Goal: Check status: Check status

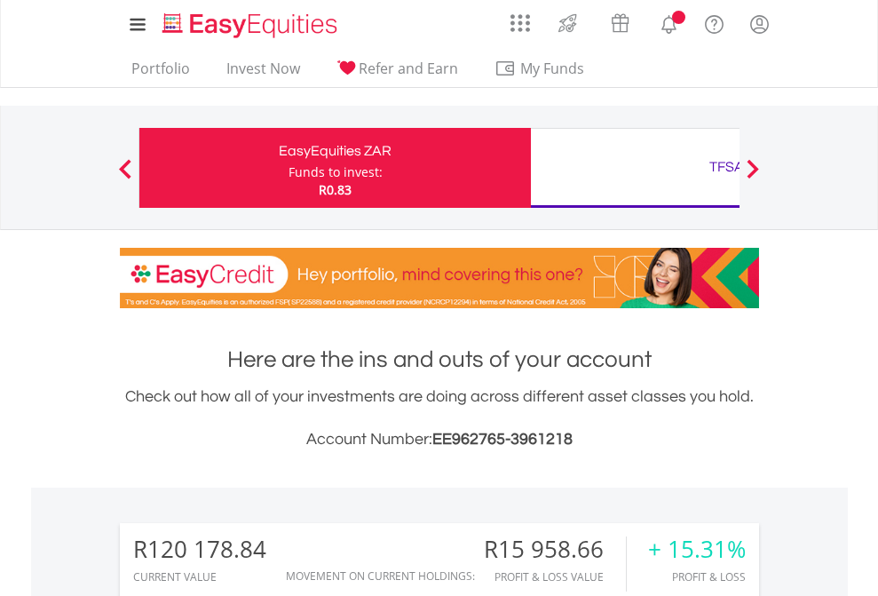
scroll to position [170, 279]
click at [288, 168] on div "Funds to invest:" at bounding box center [335, 172] width 94 height 18
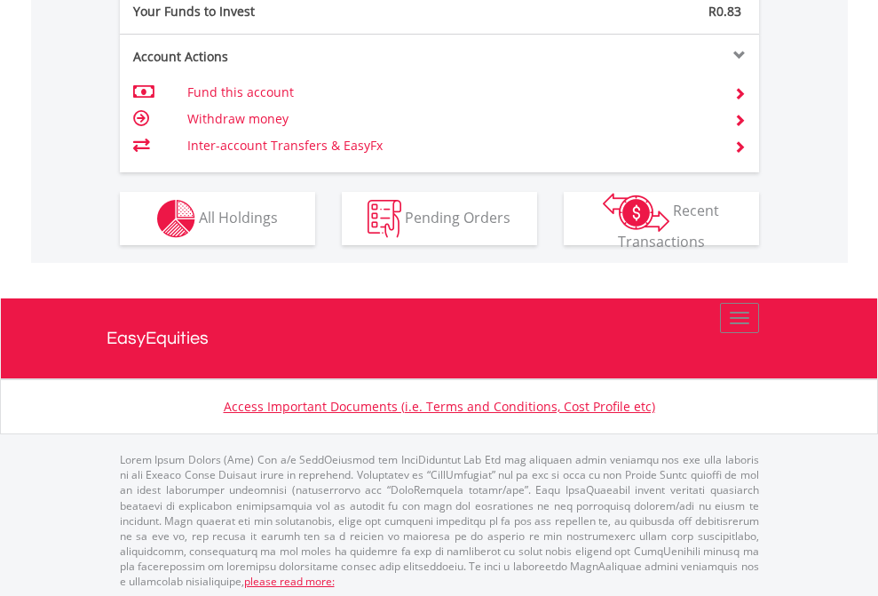
scroll to position [1772, 0]
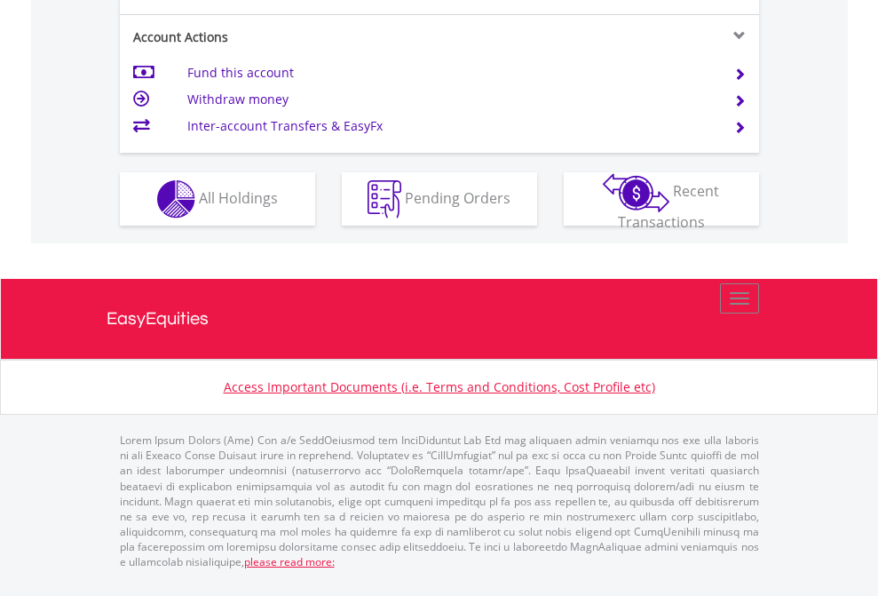
scroll to position [1666, 0]
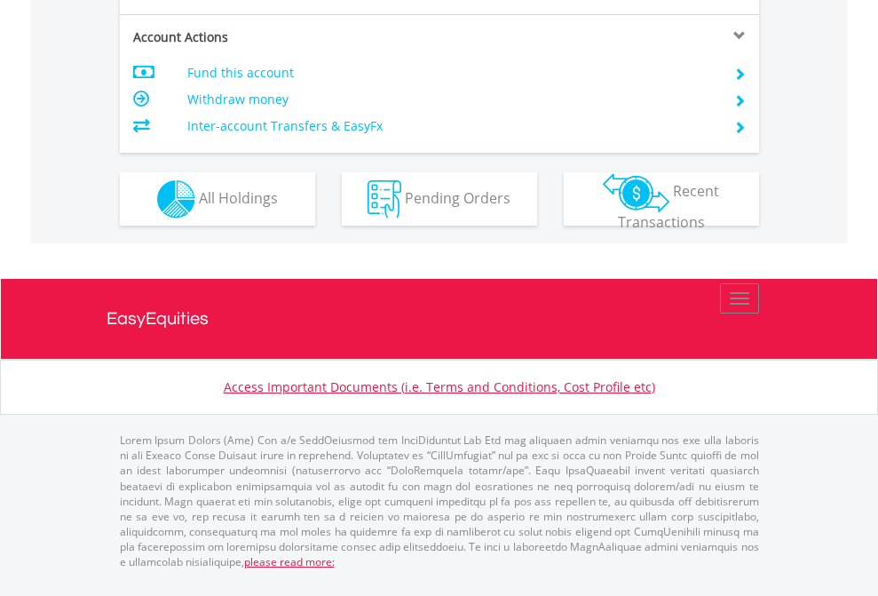
scroll to position [1701, 0]
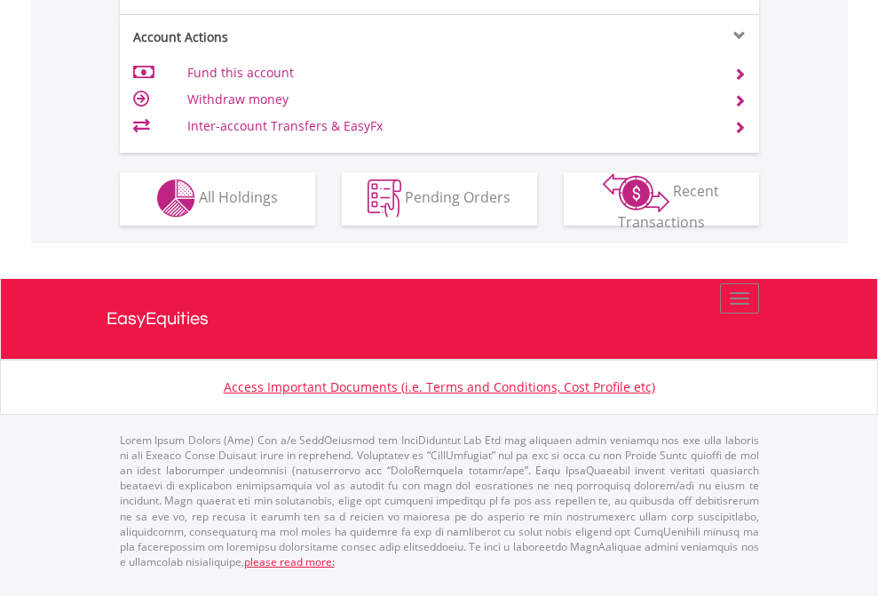
scroll to position [1660, 0]
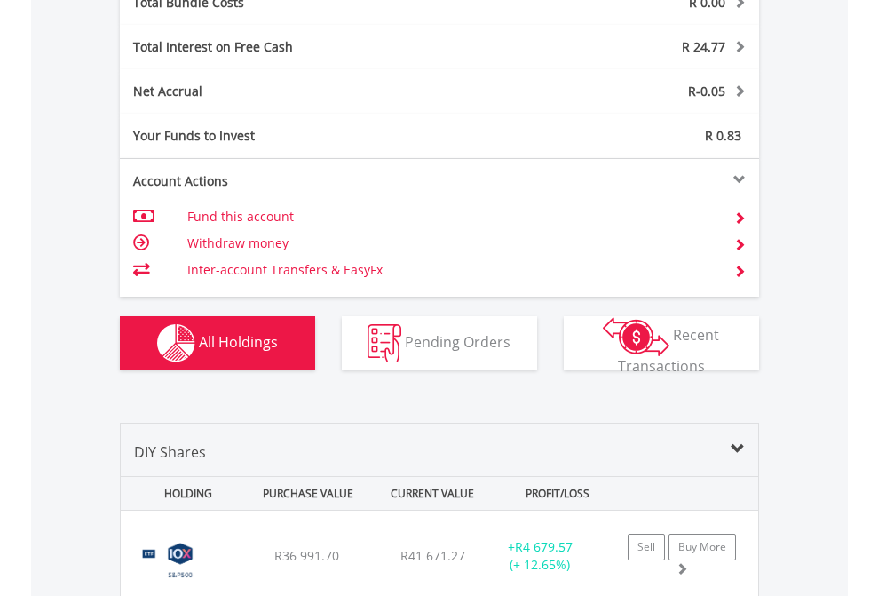
scroll to position [2080, 0]
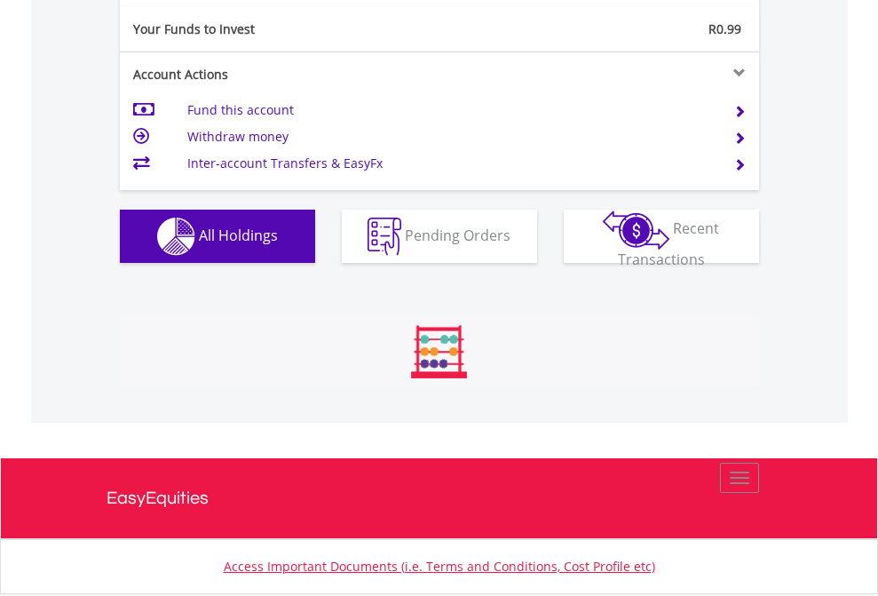
scroll to position [170, 279]
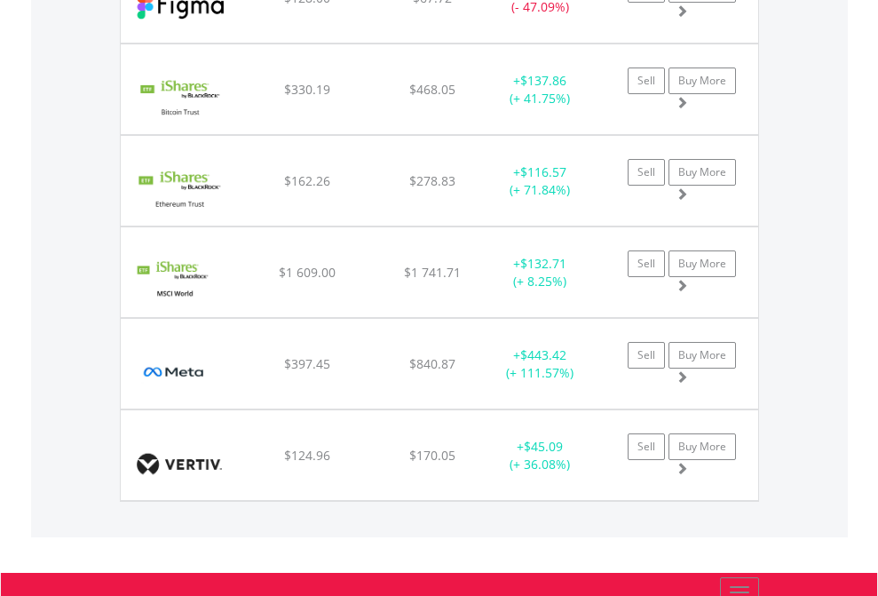
scroll to position [170, 279]
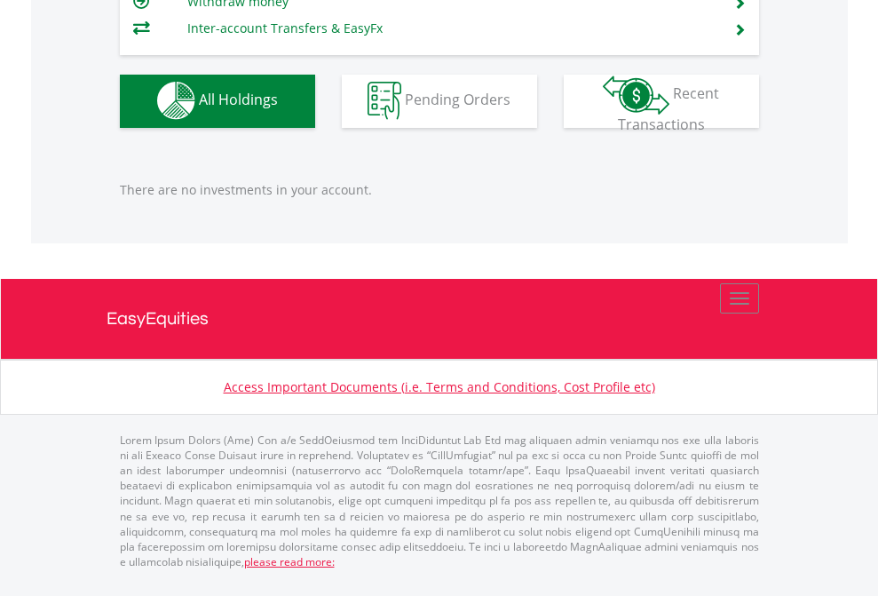
scroll to position [170, 279]
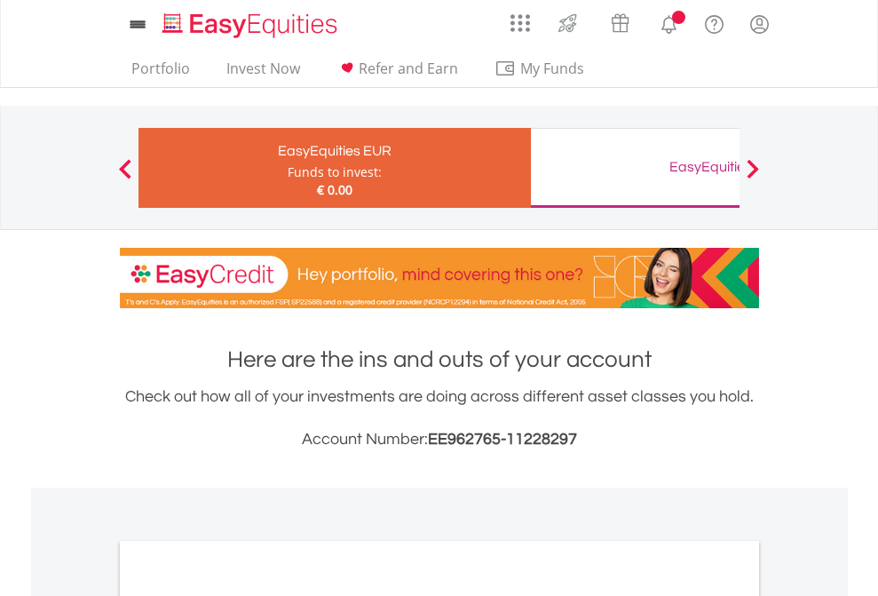
scroll to position [1067, 0]
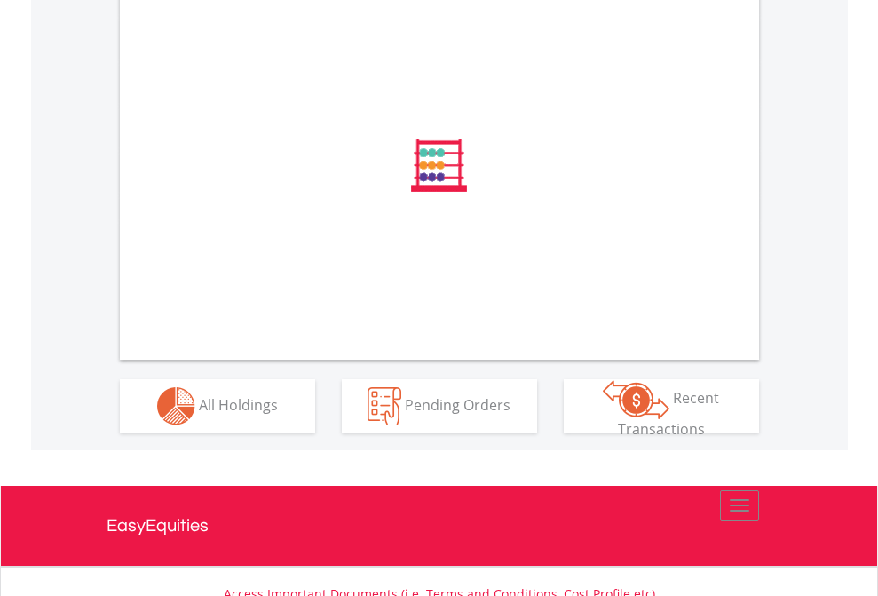
click at [199, 414] on span "All Holdings" at bounding box center [238, 404] width 79 height 20
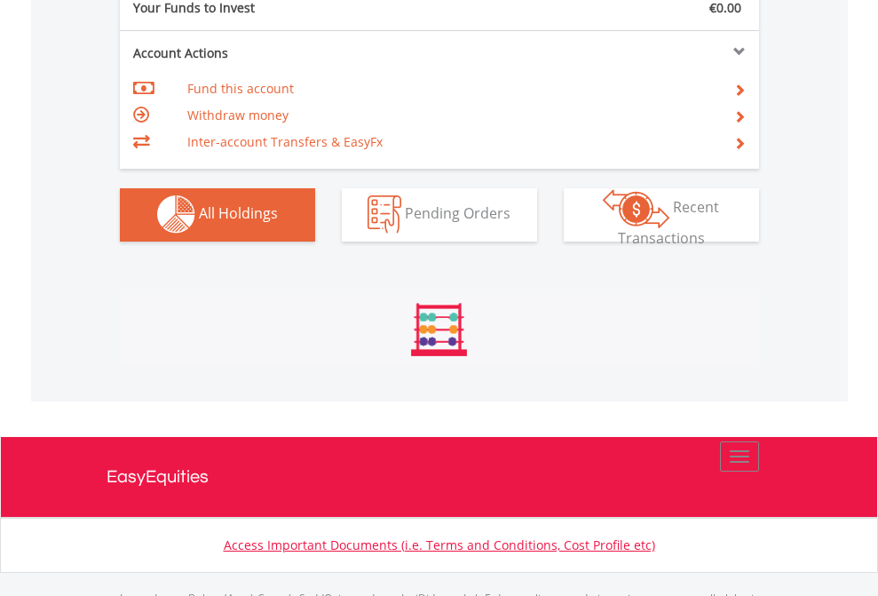
scroll to position [1757, 0]
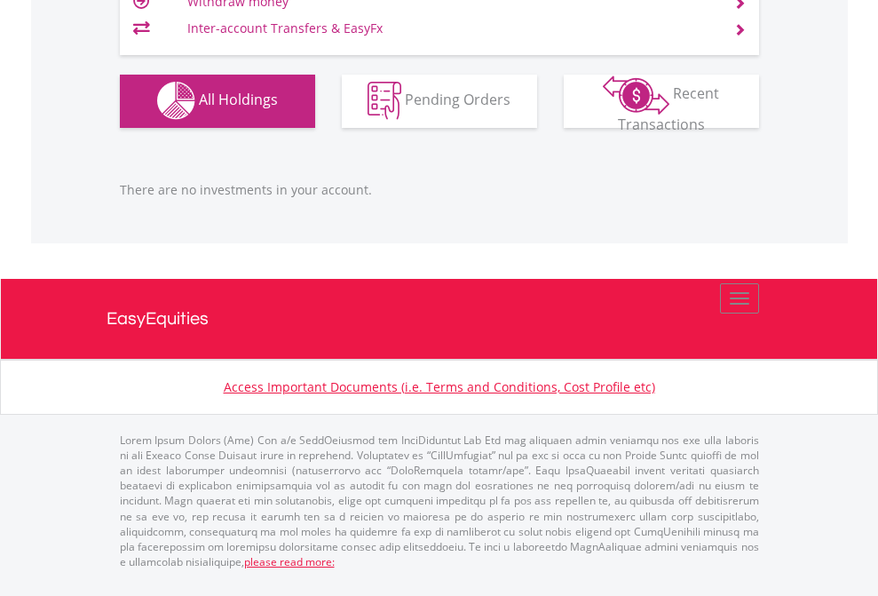
scroll to position [170, 279]
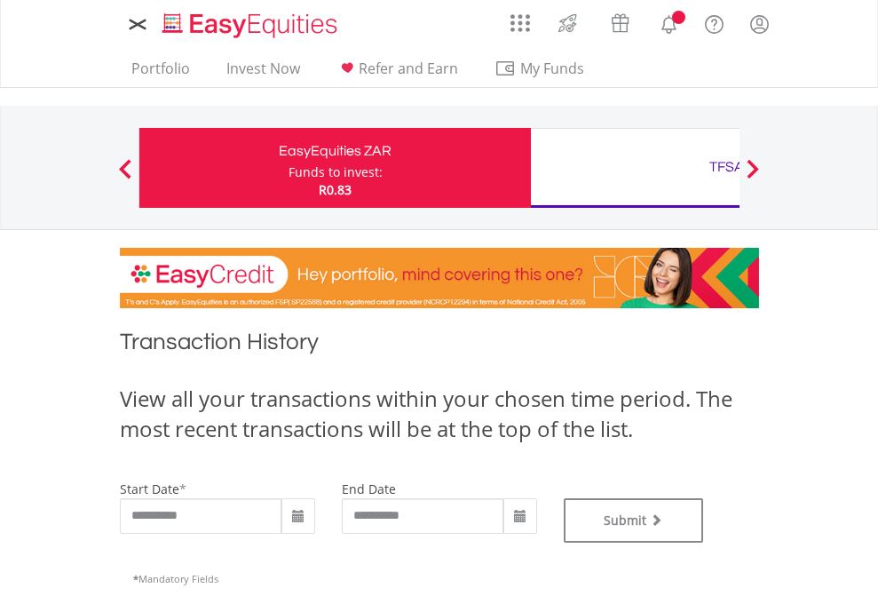
type input "**********"
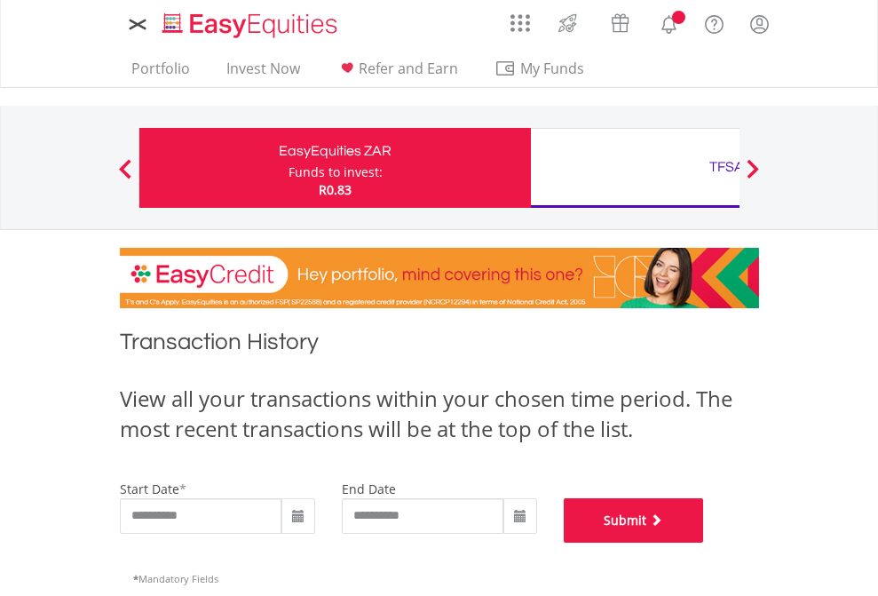
click at [704, 542] on button "Submit" at bounding box center [634, 520] width 140 height 44
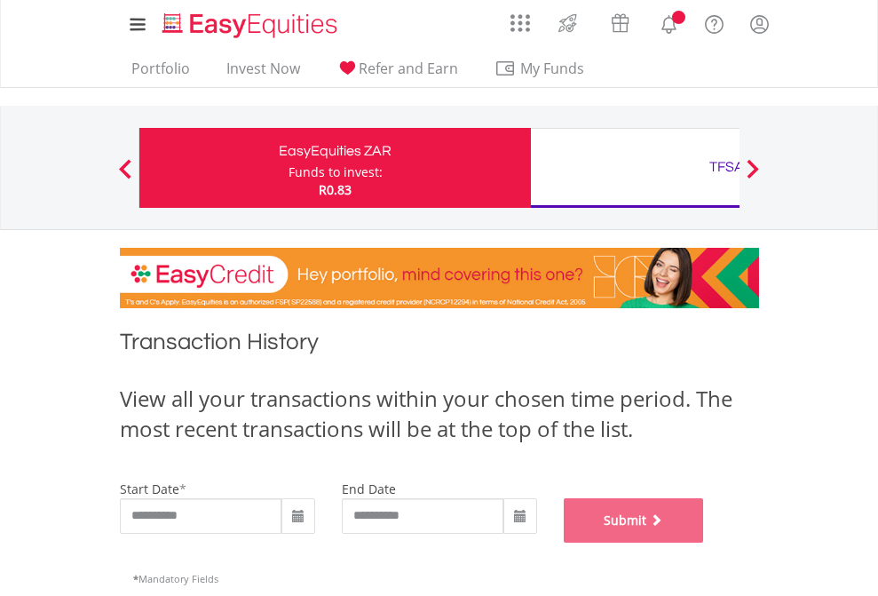
scroll to position [720, 0]
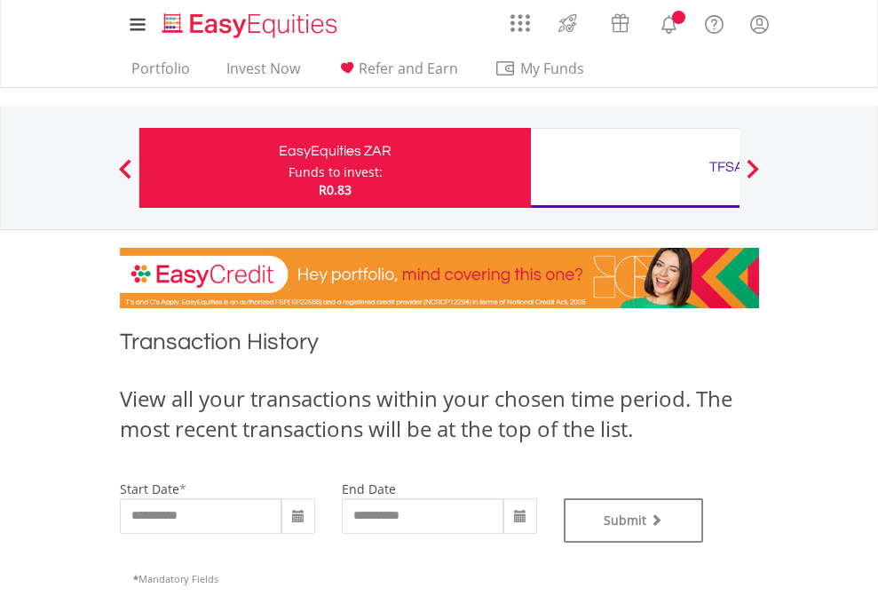
click at [635, 168] on div "TFSA" at bounding box center [726, 166] width 370 height 25
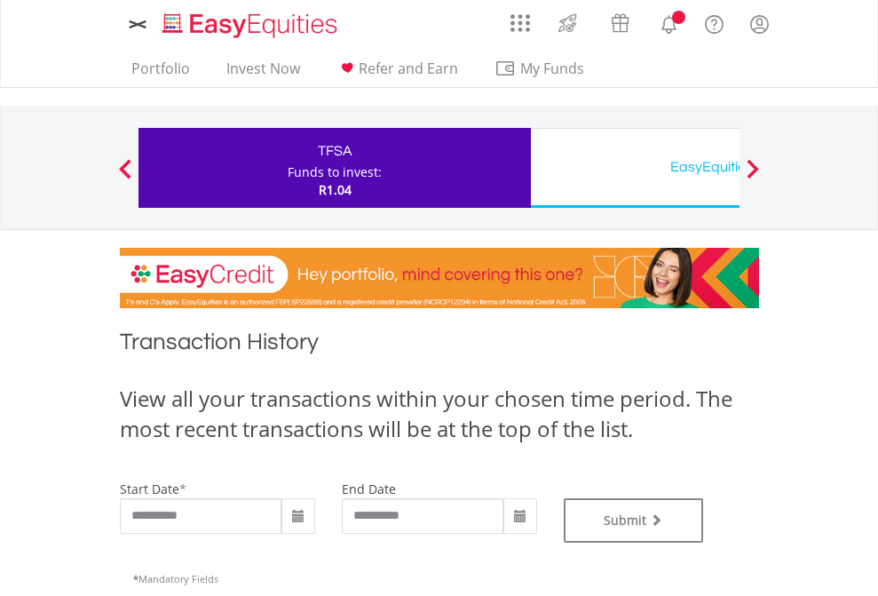
type input "**********"
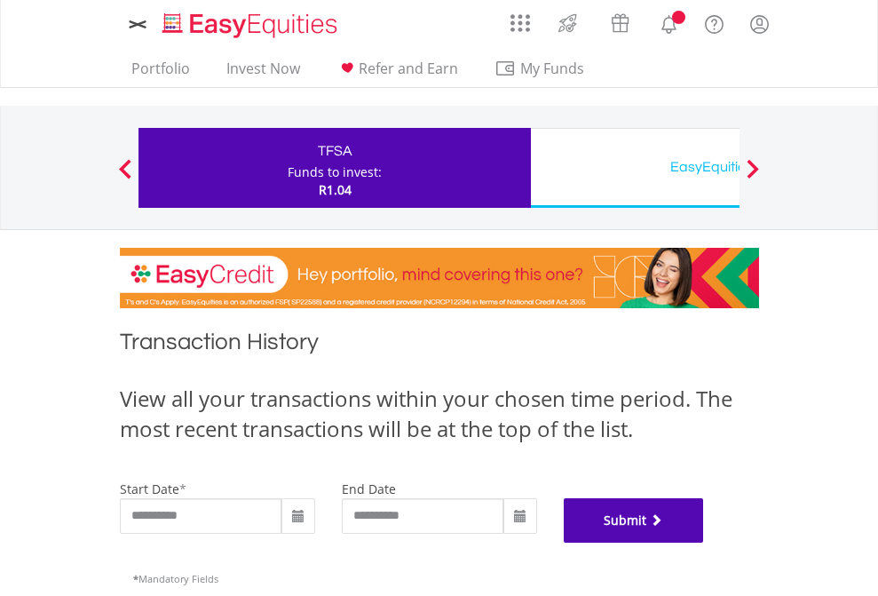
click at [704, 542] on button "Submit" at bounding box center [634, 520] width 140 height 44
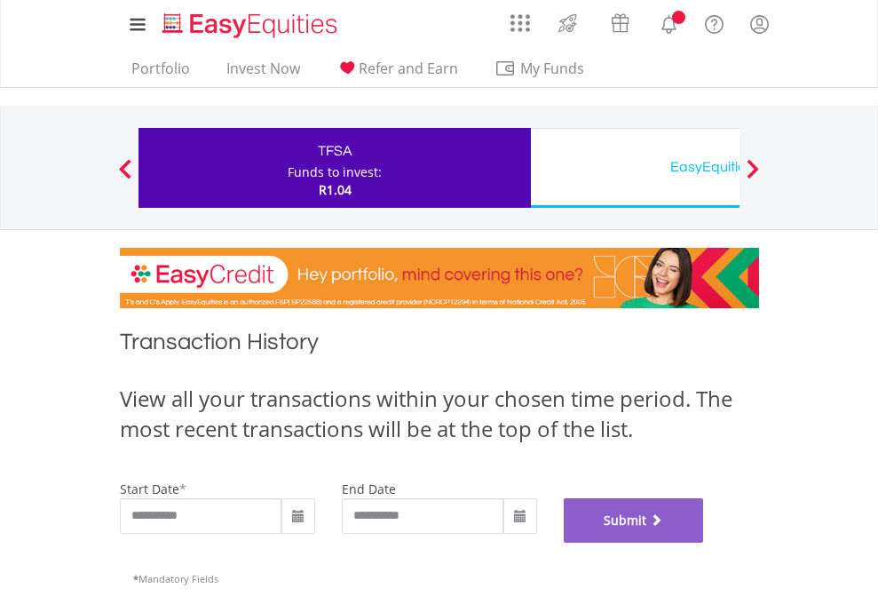
scroll to position [720, 0]
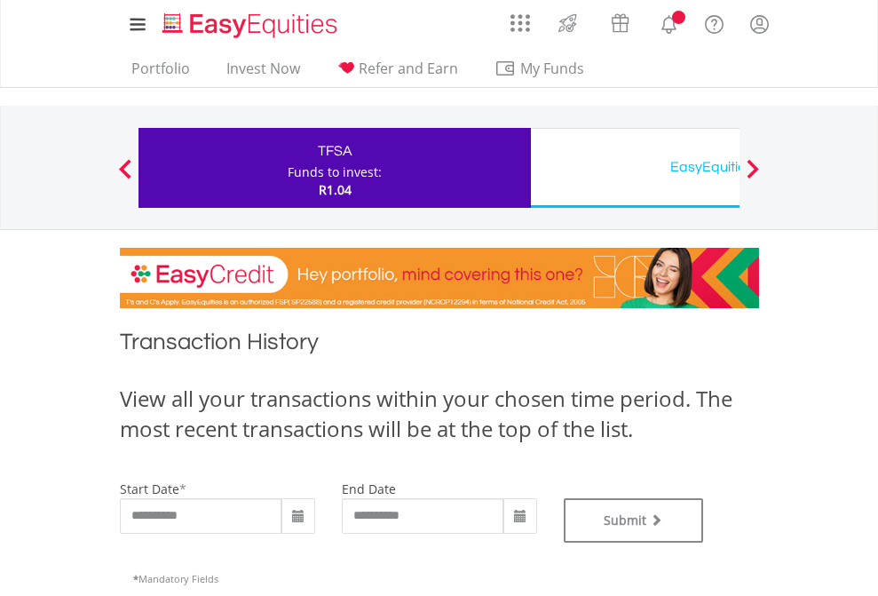
click at [635, 168] on div "EasyEquities USD" at bounding box center [726, 166] width 370 height 25
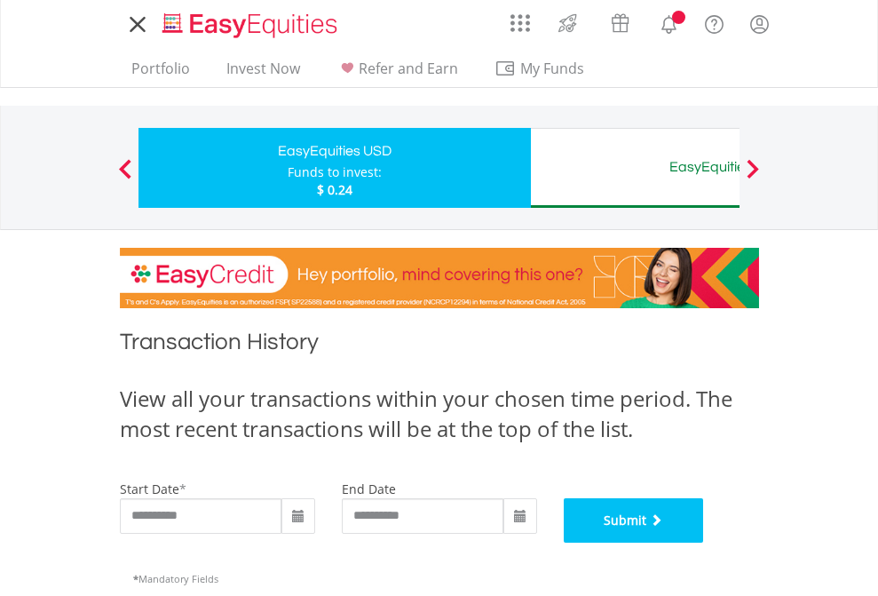
click at [704, 542] on button "Submit" at bounding box center [634, 520] width 140 height 44
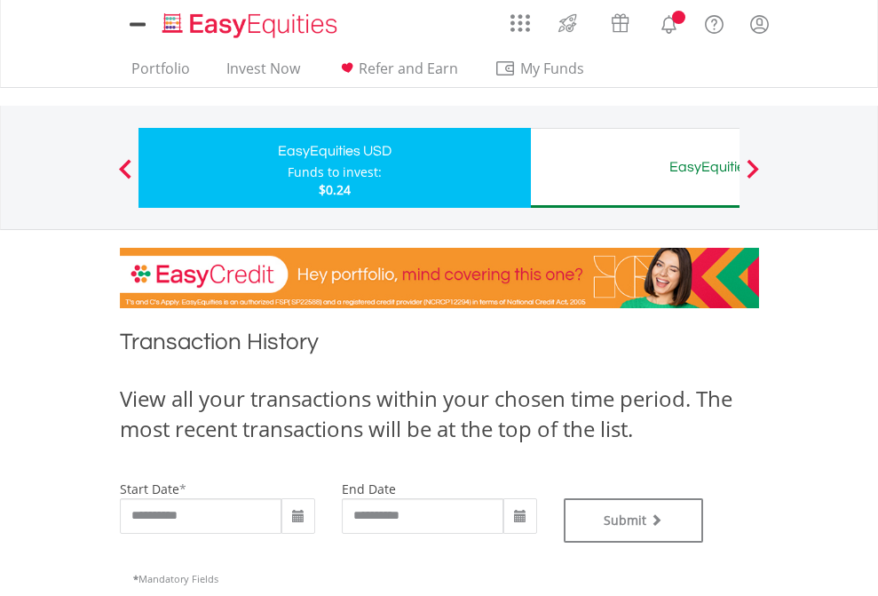
click at [635, 168] on div "EasyEquities AUD" at bounding box center [726, 166] width 370 height 25
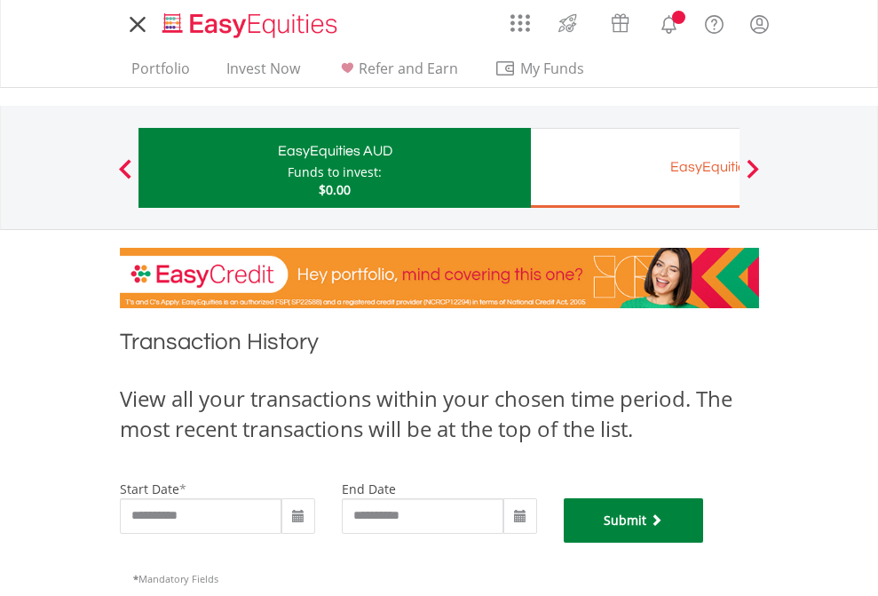
click at [704, 542] on button "Submit" at bounding box center [634, 520] width 140 height 44
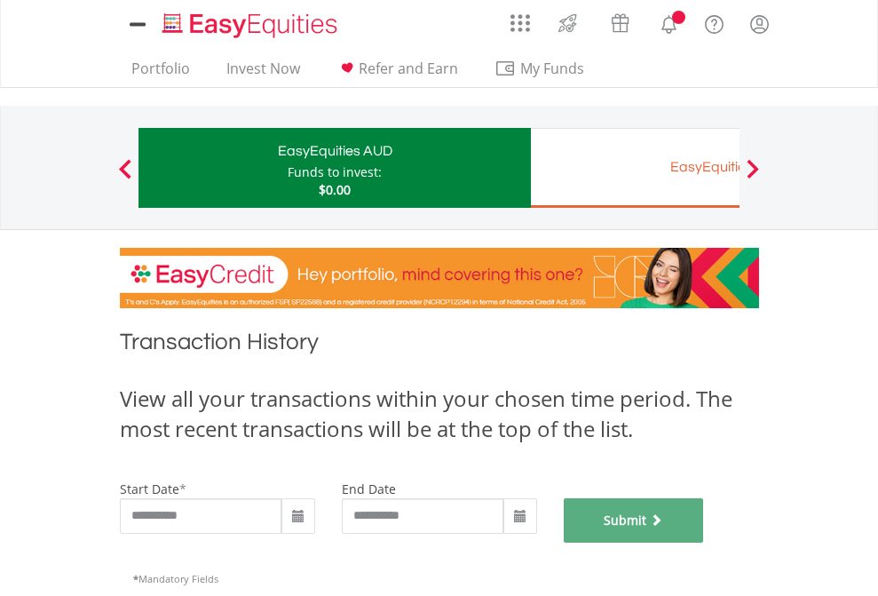
scroll to position [720, 0]
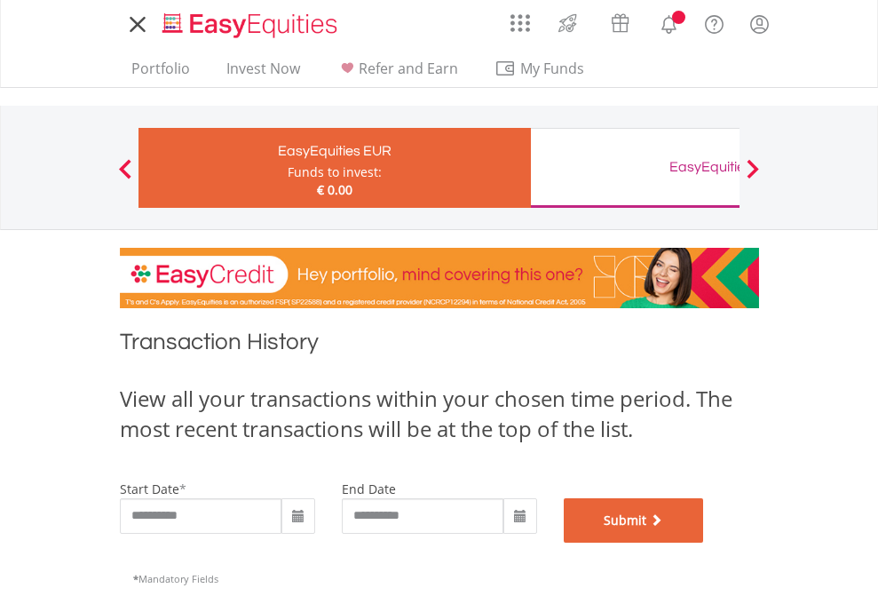
click at [704, 542] on button "Submit" at bounding box center [634, 520] width 140 height 44
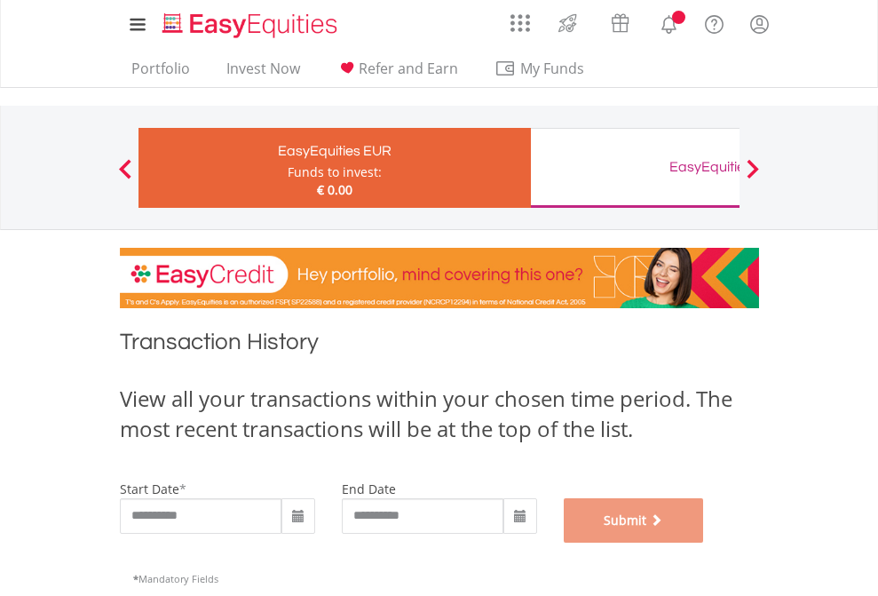
scroll to position [720, 0]
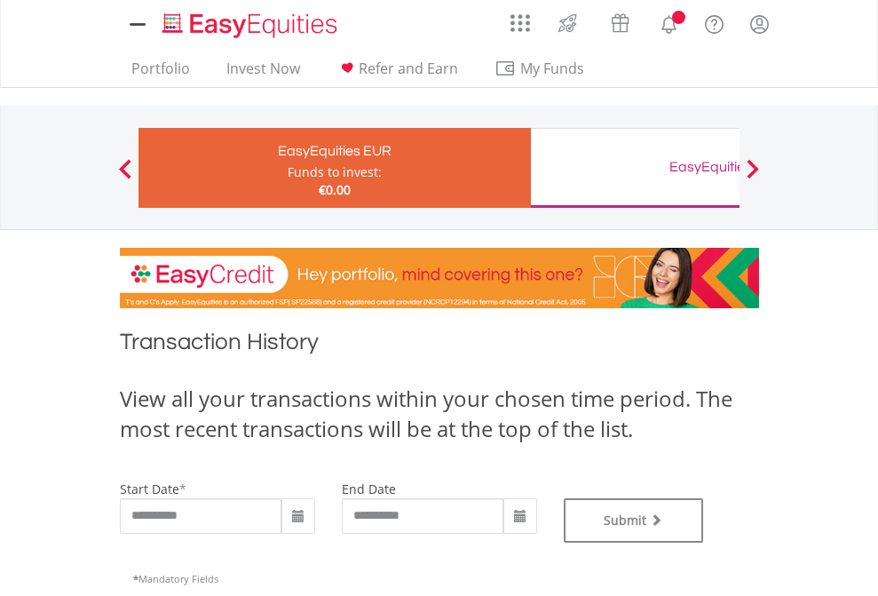
click at [635, 168] on div "EasyEquities GBP" at bounding box center [726, 166] width 370 height 25
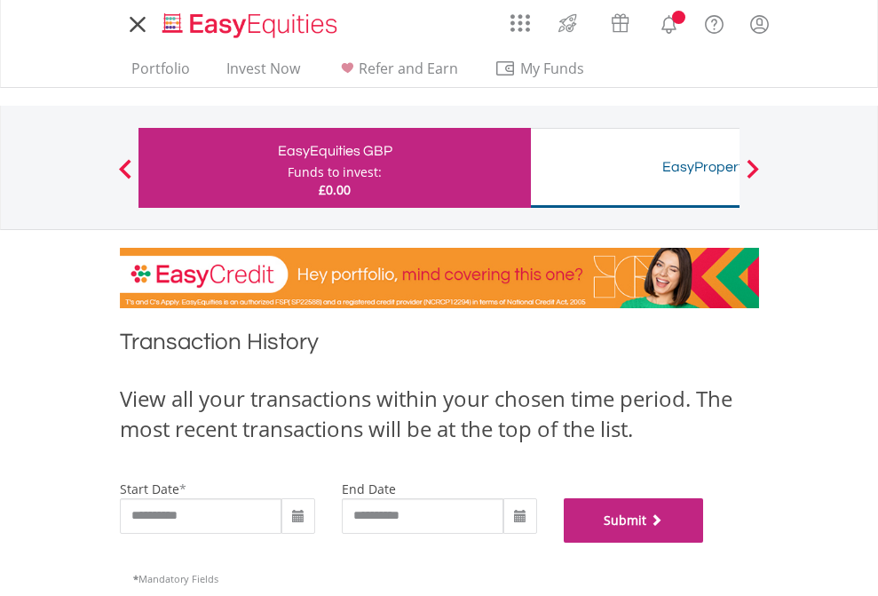
click at [704, 542] on button "Submit" at bounding box center [634, 520] width 140 height 44
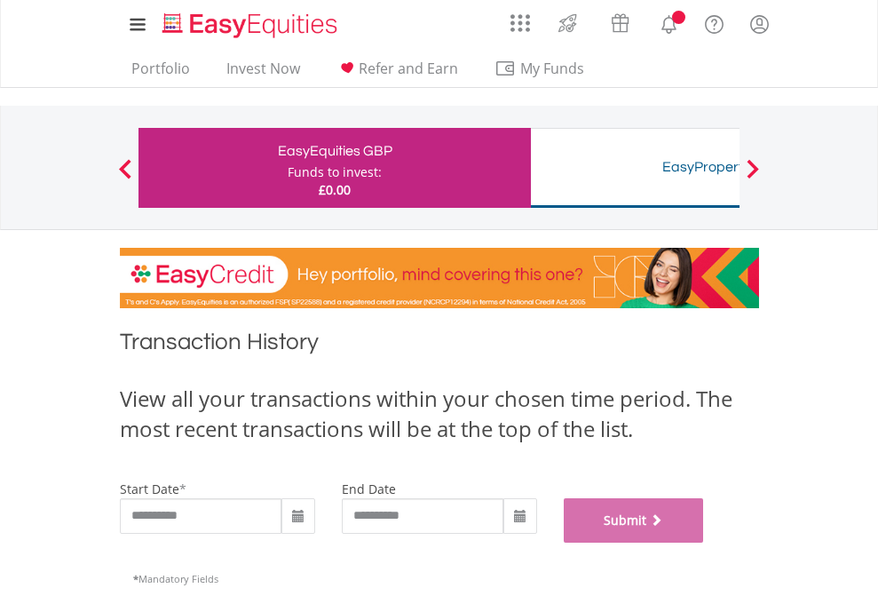
scroll to position [720, 0]
